Goal: Transaction & Acquisition: Obtain resource

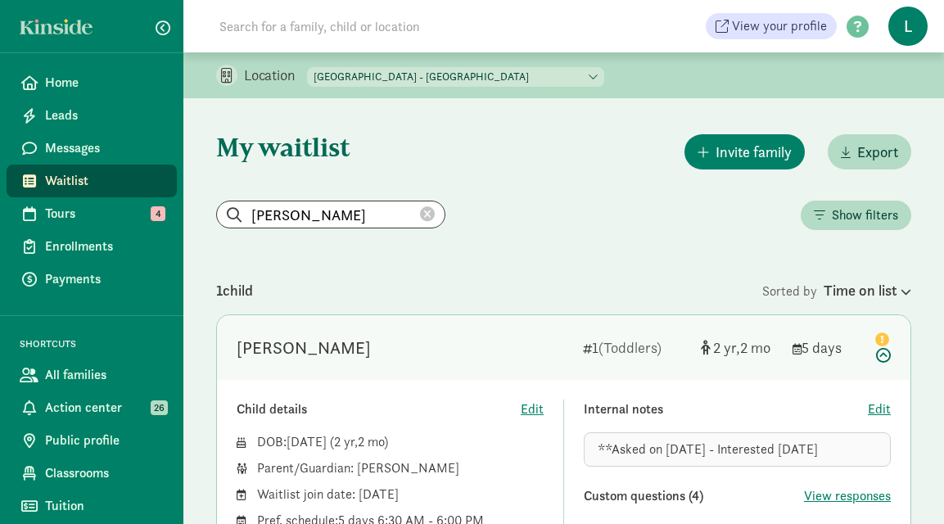
scroll to position [154, 0]
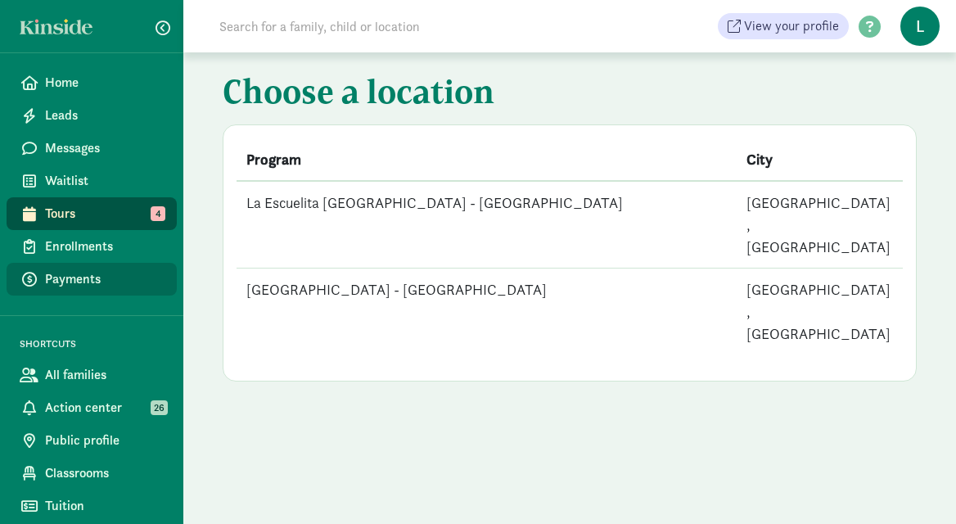
click at [67, 270] on span "Payments" at bounding box center [104, 279] width 119 height 20
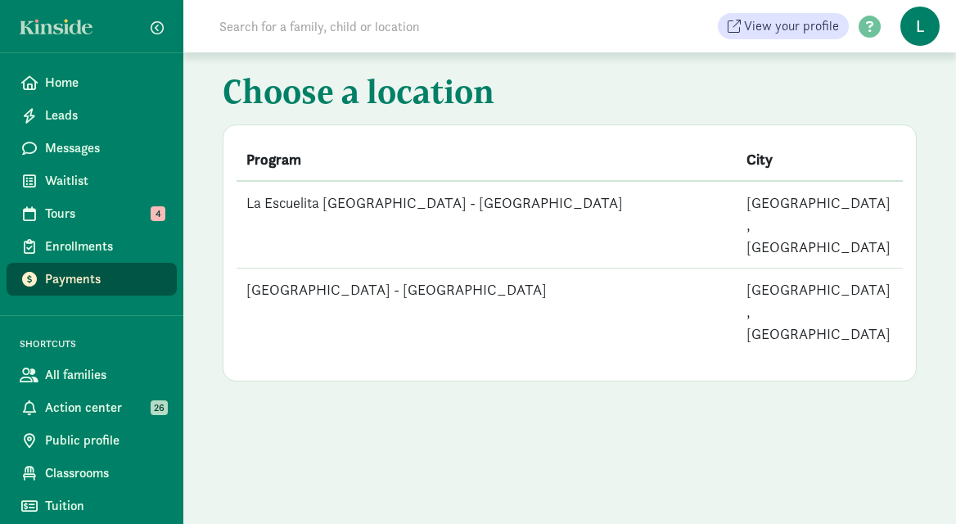
click at [322, 269] on td "La Escuelita Bilingual School - Green Lake" at bounding box center [487, 312] width 500 height 87
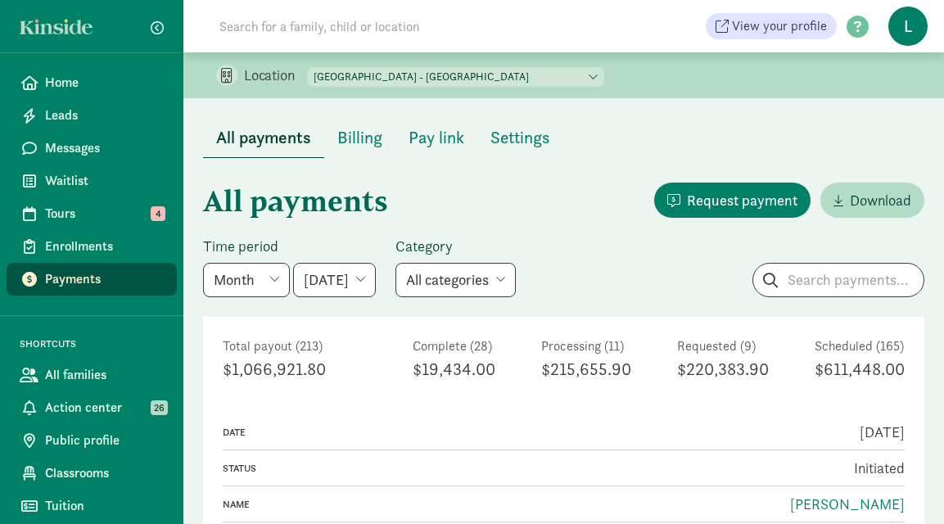
click at [376, 280] on select "May 2025 June 2025 July 2025 August 2025 September 2025 October 2025 November 2…" at bounding box center [334, 280] width 83 height 34
click at [293, 263] on select "May 2025 June 2025 July 2025 August 2025 September 2025 October 2025 November 2…" at bounding box center [334, 280] width 83 height 34
click at [481, 278] on select "All categories Tuition Donation Deposit Waitlist fee" at bounding box center [455, 280] width 120 height 34
select select "deposit"
click at [454, 263] on select "All categories Tuition Donation Deposit Waitlist fee" at bounding box center [455, 280] width 120 height 34
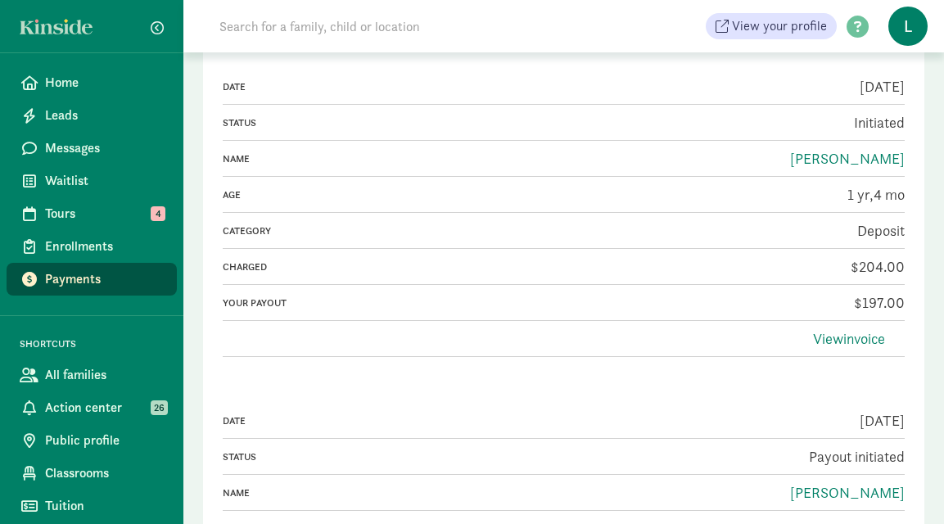
scroll to position [300, 0]
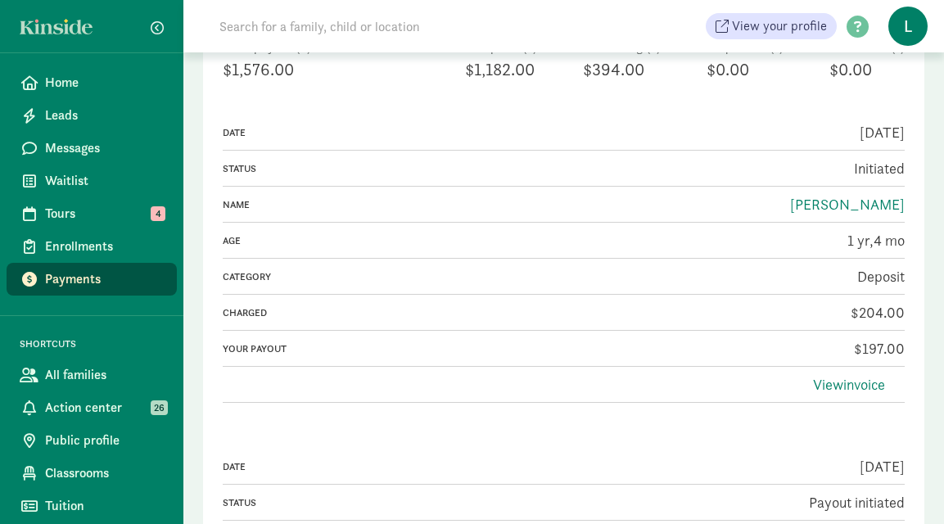
click at [892, 376] on div "View invoice" at bounding box center [564, 385] width 682 height 36
click at [866, 376] on link "View invoice" at bounding box center [849, 384] width 72 height 19
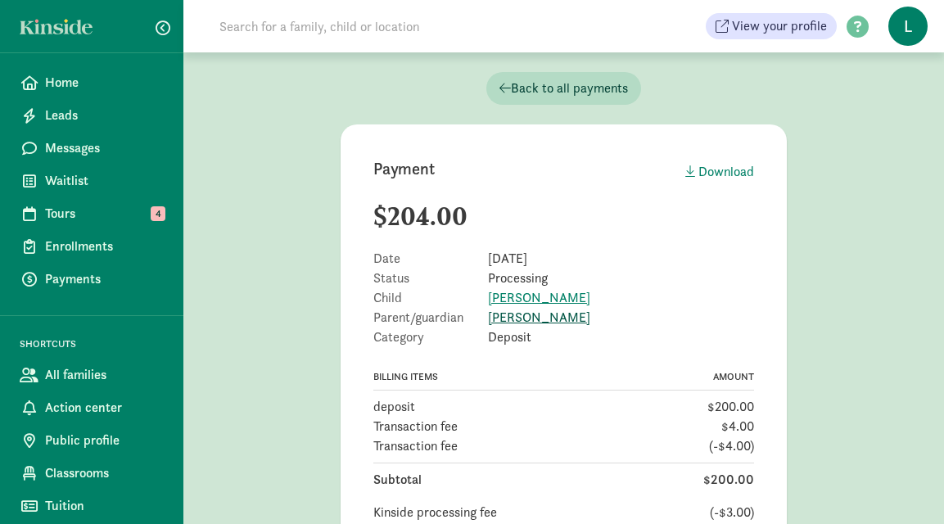
click at [517, 321] on link "[PERSON_NAME]" at bounding box center [539, 317] width 102 height 17
click at [544, 91] on span "Back to all payments" at bounding box center [563, 89] width 129 height 20
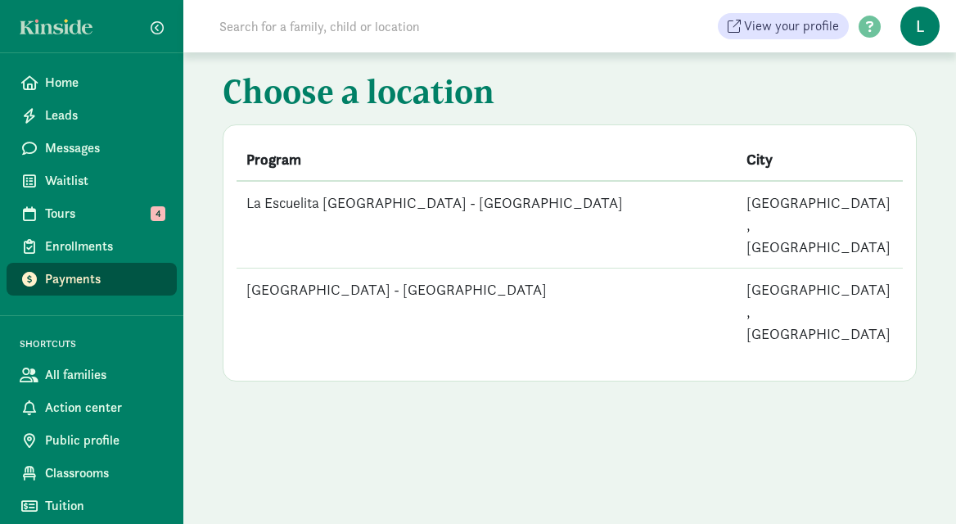
click at [457, 269] on td "La Escuelita Bilingual School - Green Lake" at bounding box center [487, 312] width 500 height 87
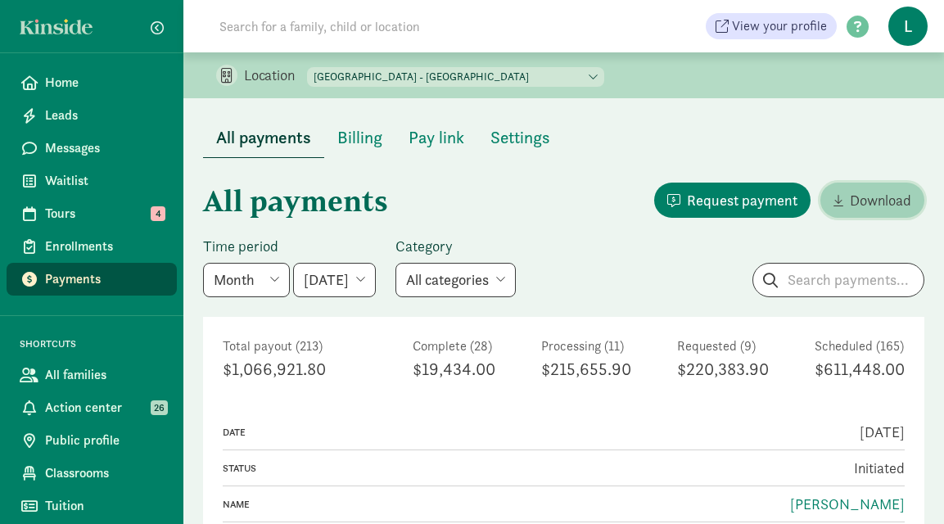
click at [856, 196] on span "Download" at bounding box center [880, 200] width 61 height 22
click at [516, 279] on select "All categories Tuition Donation Deposit Waitlist fee" at bounding box center [455, 280] width 120 height 34
select select "deposit"
click at [454, 263] on select "All categories Tuition Donation Deposit Waitlist fee" at bounding box center [455, 280] width 120 height 34
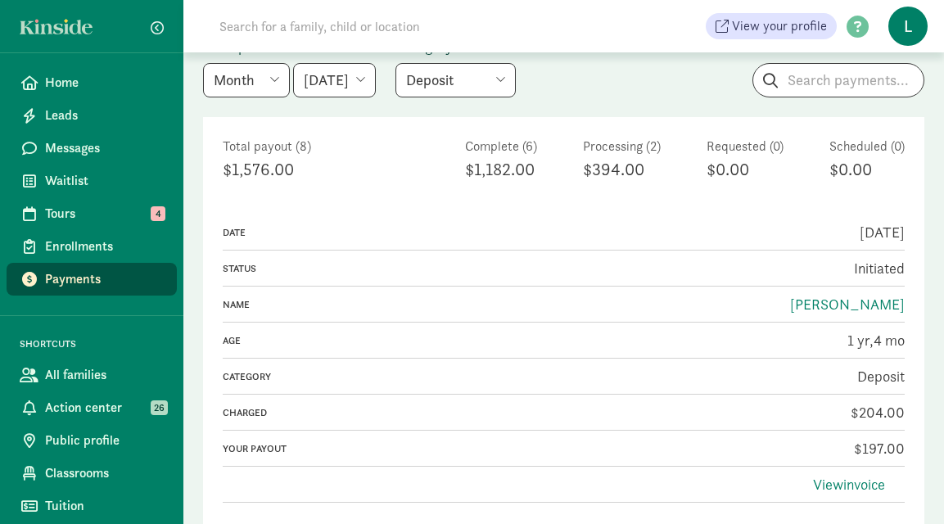
scroll to position [233, 0]
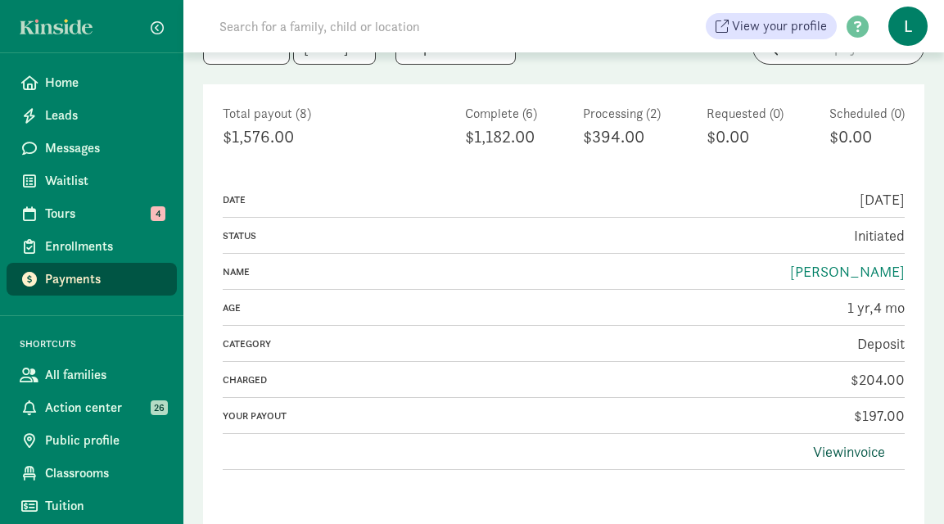
click at [830, 451] on link "View invoice" at bounding box center [849, 451] width 72 height 19
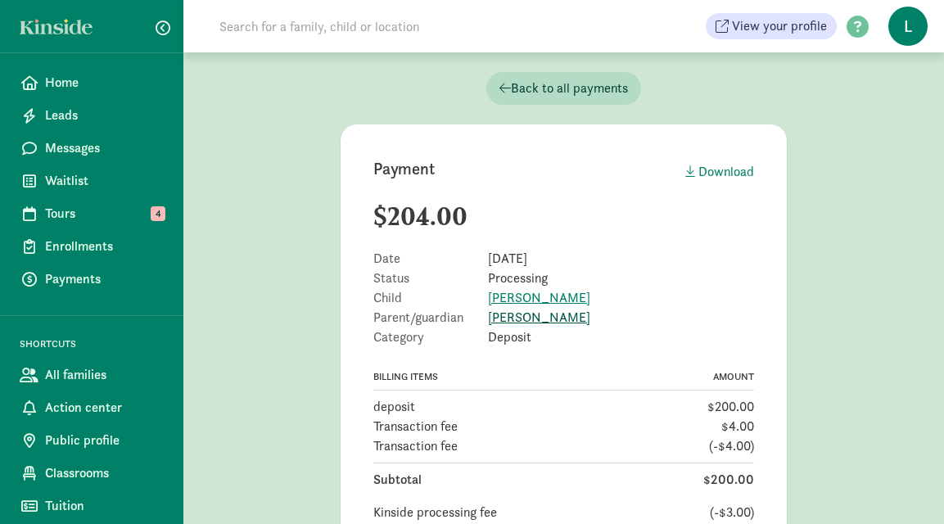
click at [512, 314] on link "[PERSON_NAME]" at bounding box center [539, 317] width 102 height 17
click at [80, 213] on span "Tours" at bounding box center [104, 214] width 119 height 20
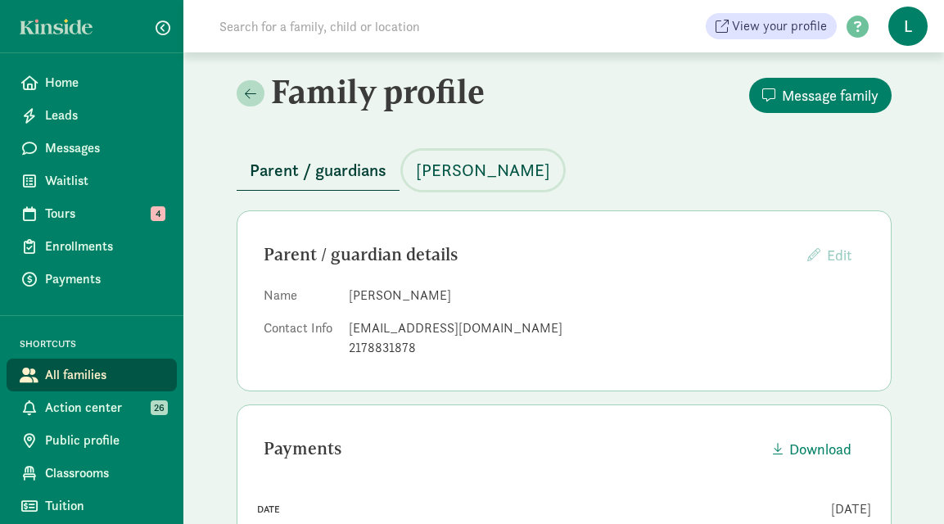
click at [449, 165] on span "[PERSON_NAME]" at bounding box center [483, 170] width 134 height 26
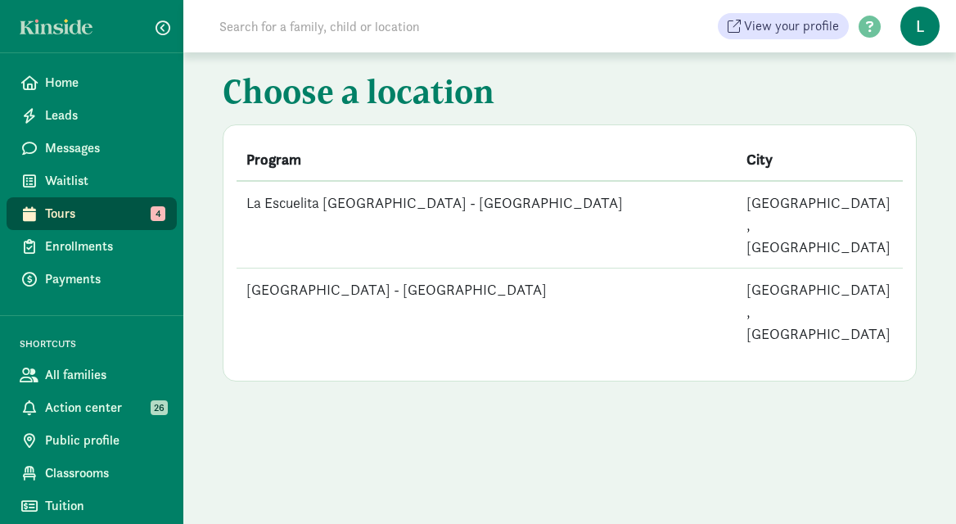
click at [428, 269] on td "[GEOGRAPHIC_DATA] - [GEOGRAPHIC_DATA]" at bounding box center [487, 312] width 500 height 87
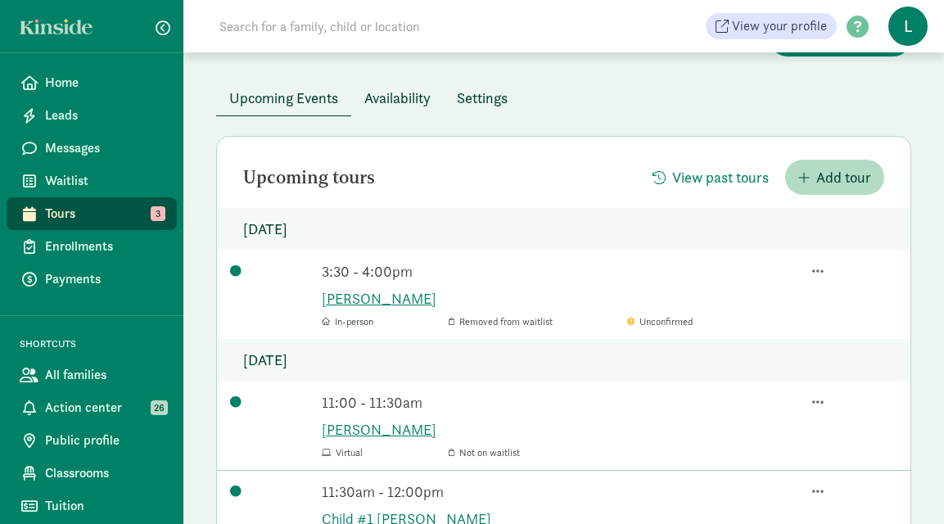
scroll to position [109, 0]
click at [351, 296] on link "[PERSON_NAME]" at bounding box center [610, 299] width 576 height 22
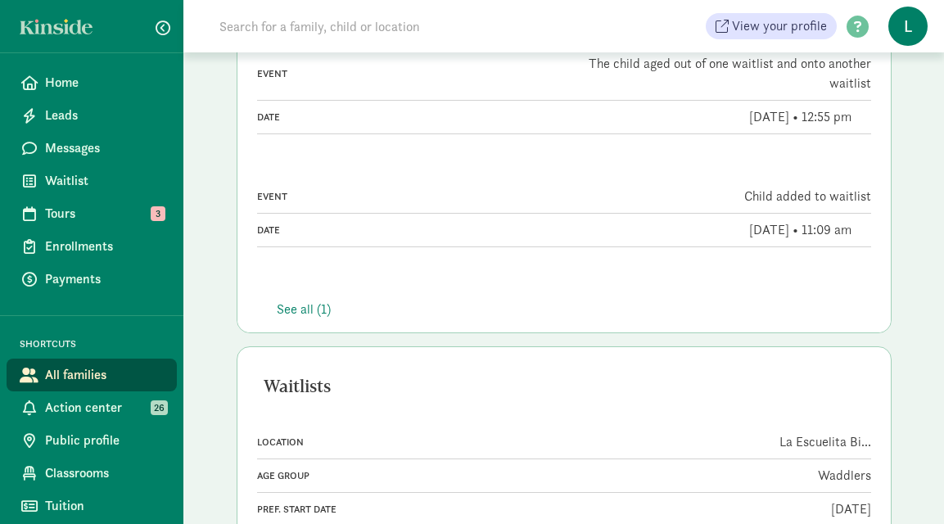
scroll to position [626, 0]
click at [287, 309] on div "See all (1)" at bounding box center [564, 310] width 575 height 20
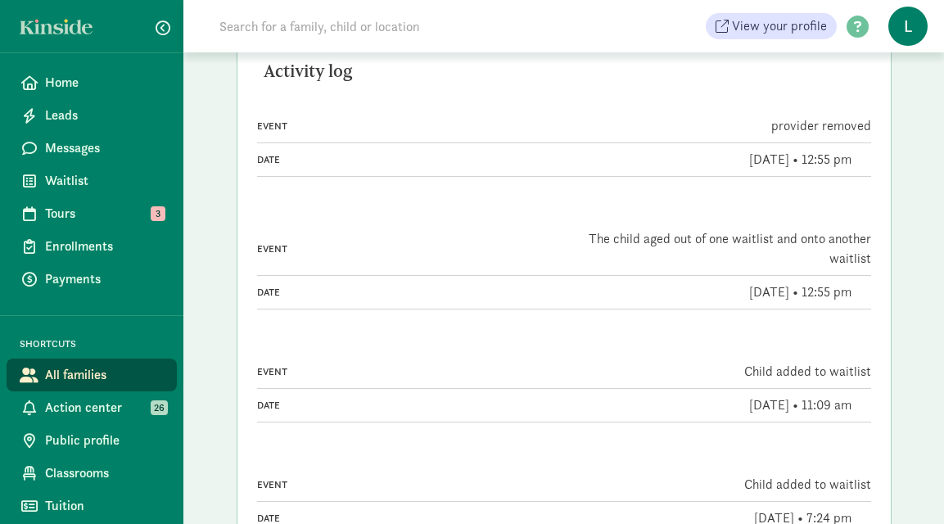
scroll to position [445, 0]
